Goal: Task Accomplishment & Management: Complete application form

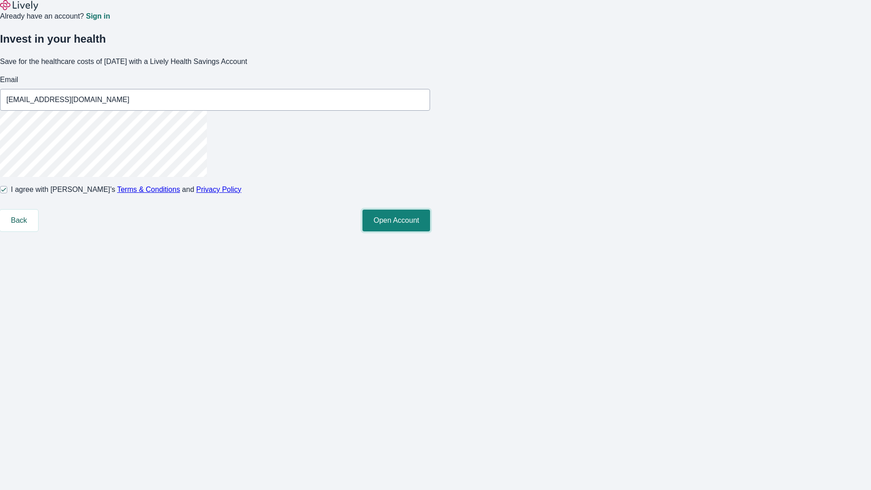
click at [430, 231] on button "Open Account" at bounding box center [396, 221] width 68 height 22
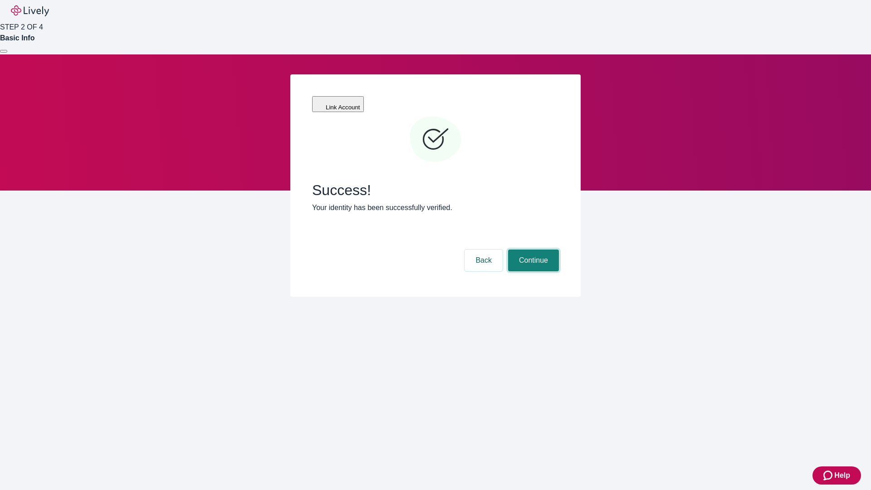
click at [532, 250] on button "Continue" at bounding box center [533, 261] width 51 height 22
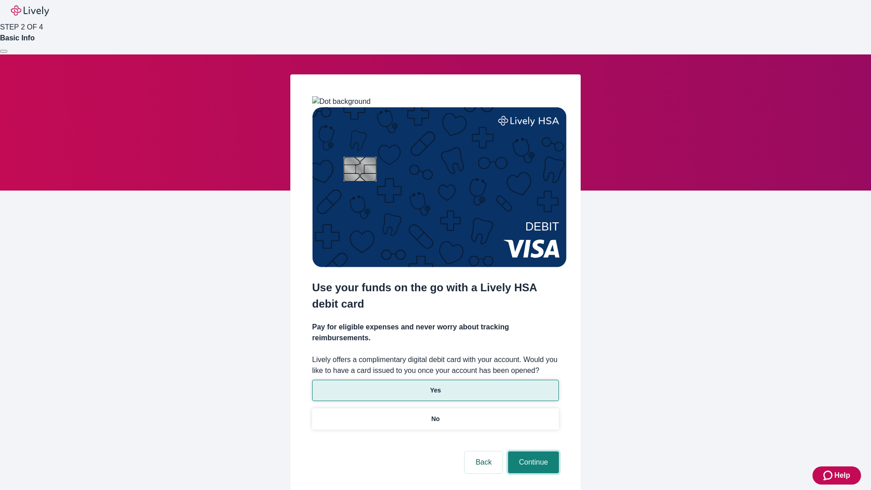
click at [532, 451] on button "Continue" at bounding box center [533, 462] width 51 height 22
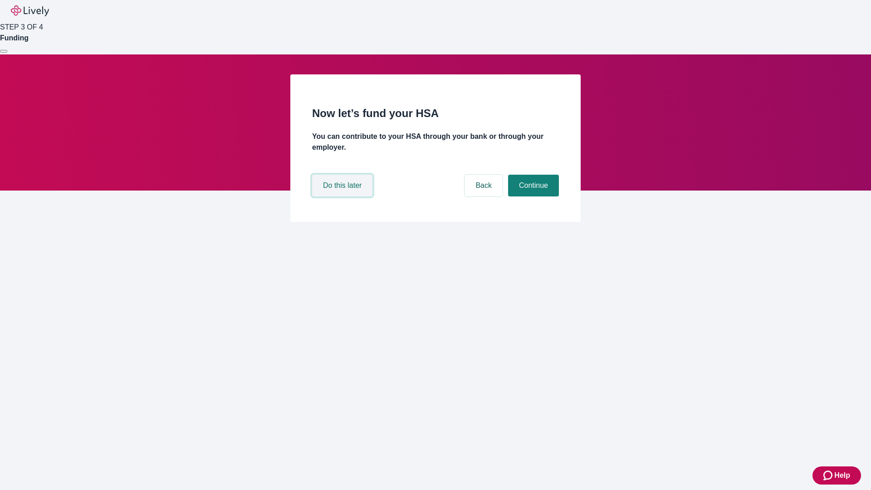
click at [343, 196] on button "Do this later" at bounding box center [342, 186] width 60 height 22
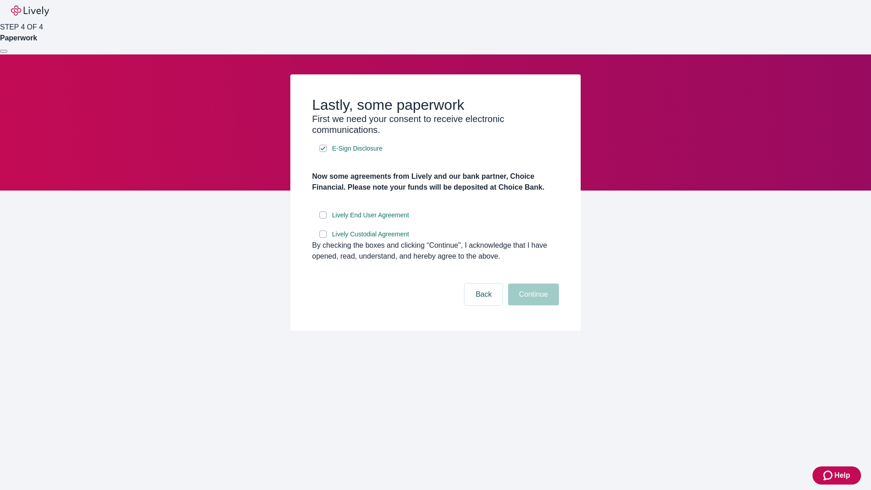
click at [323, 219] on input "Lively End User Agreement" at bounding box center [322, 214] width 7 height 7
checkbox input "true"
click at [323, 238] on input "Lively Custodial Agreement" at bounding box center [322, 233] width 7 height 7
checkbox input "true"
click at [532, 305] on button "Continue" at bounding box center [533, 295] width 51 height 22
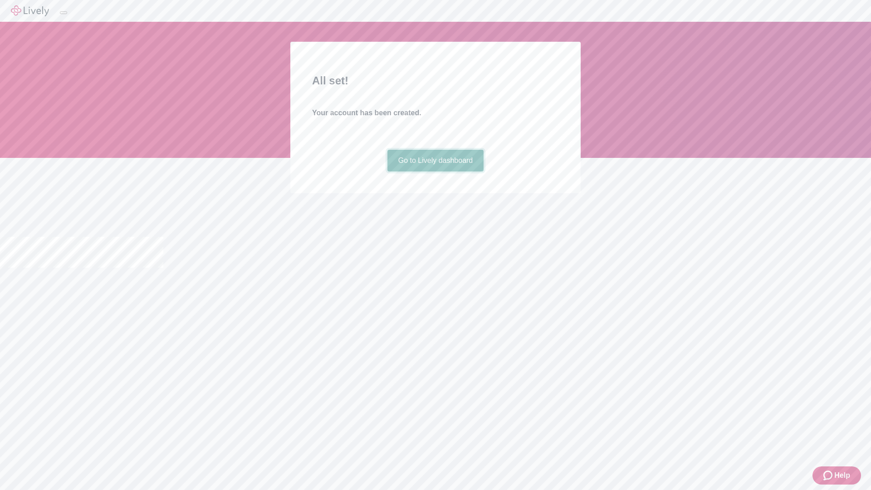
click at [435, 171] on link "Go to Lively dashboard" at bounding box center [435, 161] width 97 height 22
